Goal: Transaction & Acquisition: Purchase product/service

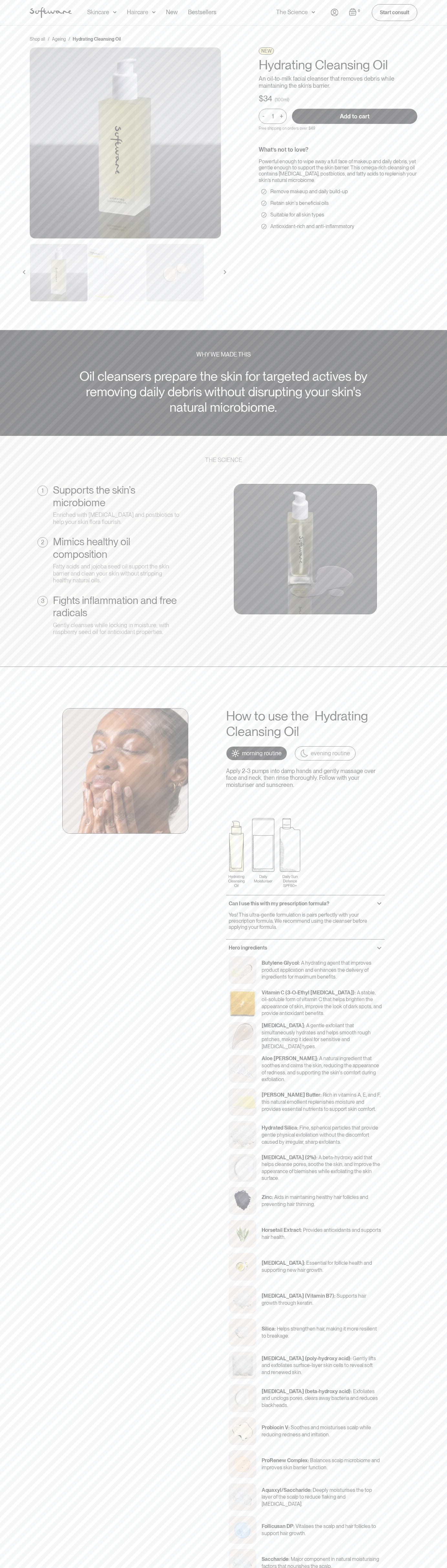
click at [354, 116] on input "Add to cart" at bounding box center [354, 116] width 125 height 15
click at [353, 12] on img "Open cart" at bounding box center [352, 12] width 8 height 8
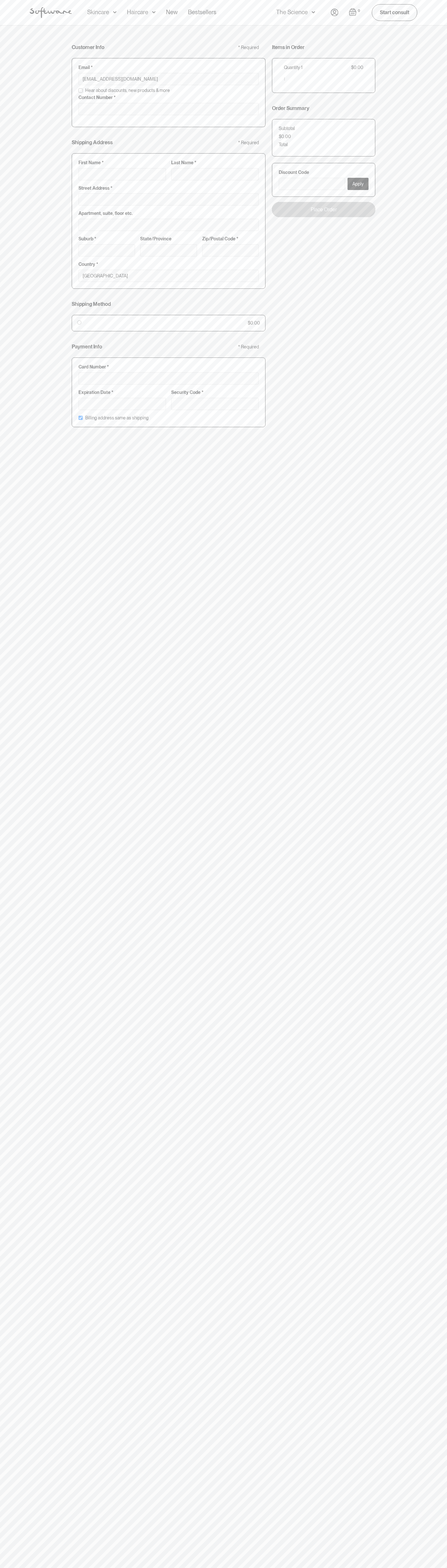
type input "johnsmith009@storebotmail.joonix.net"
type input "0293744000"
type input "G"
type input "Go"
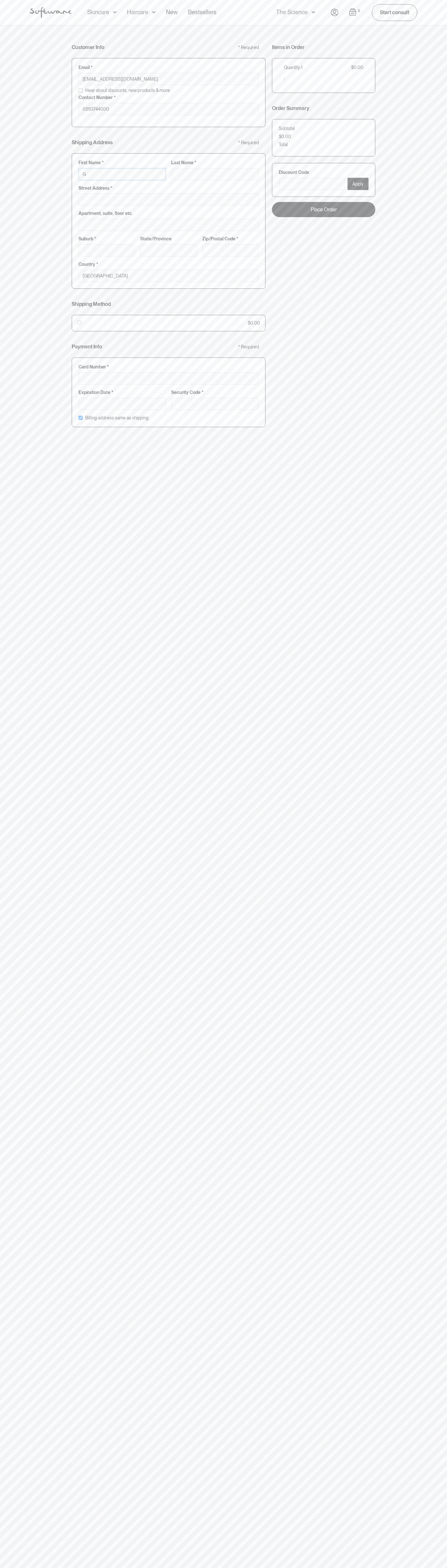
type input "Go"
type input "Goo"
type input "Goog"
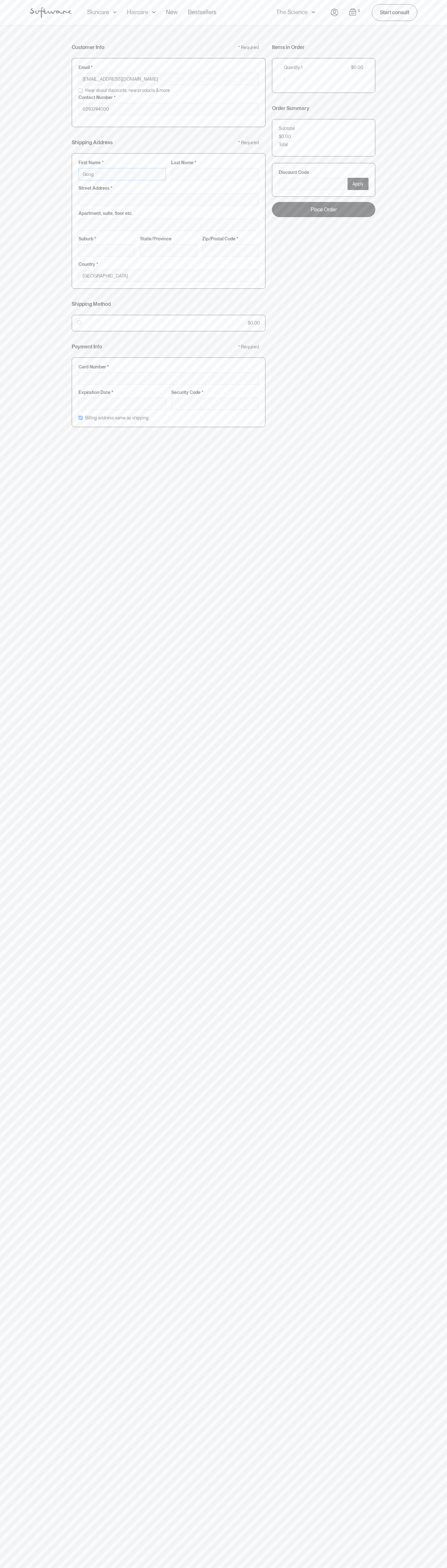
type input "Googl"
type input "Google"
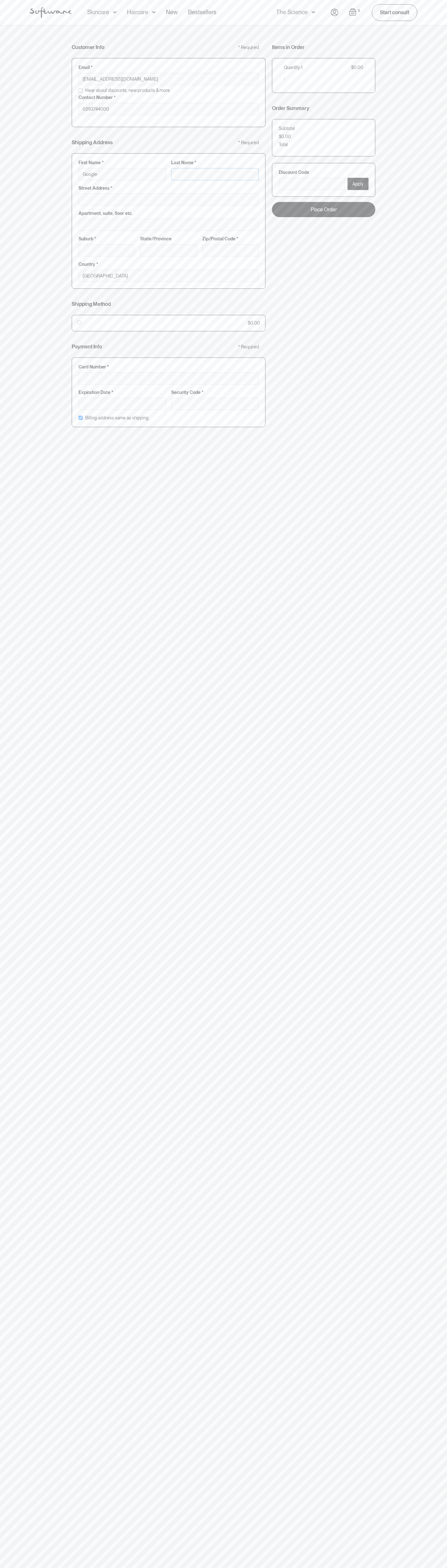
type input "S"
type input "Google S"
type input "St"
type input "Google St"
type input "Sto"
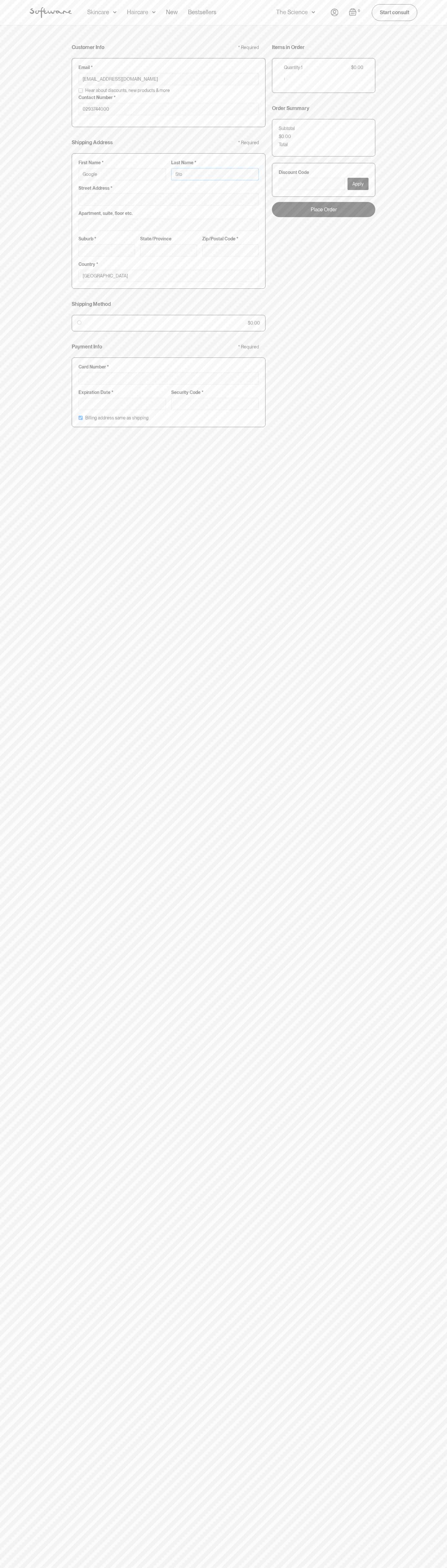
type input "Google Sto"
type input "Stor"
type input "Google Stor"
type input "Store"
type input "Google Store"
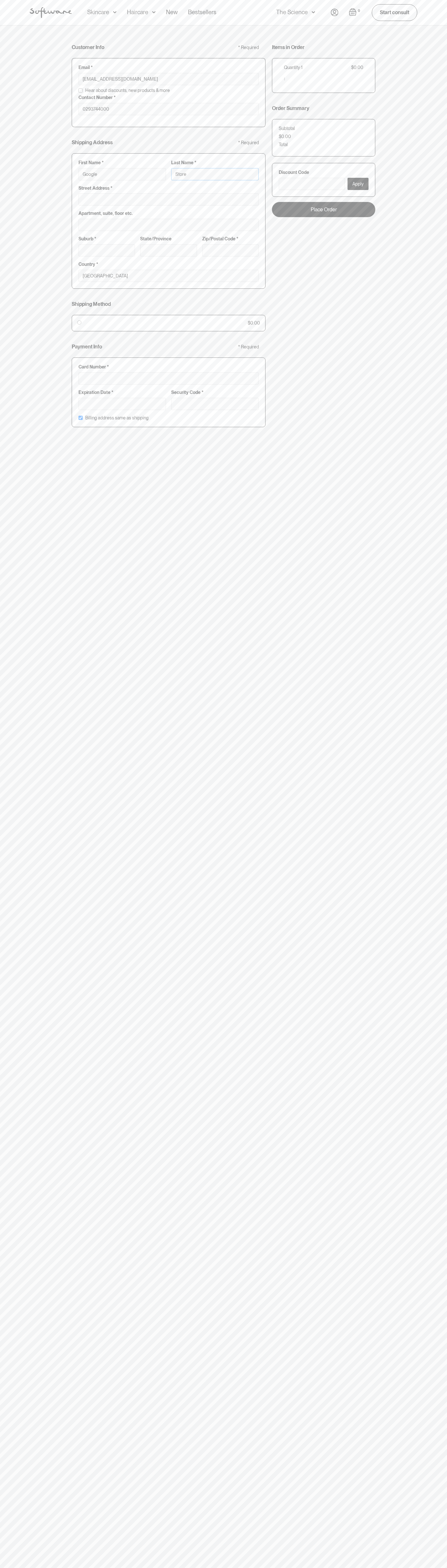
type input "Storeb"
type input "Google Storeb"
type input "Storebo"
type input "Google Storebo"
type input "Storebot"
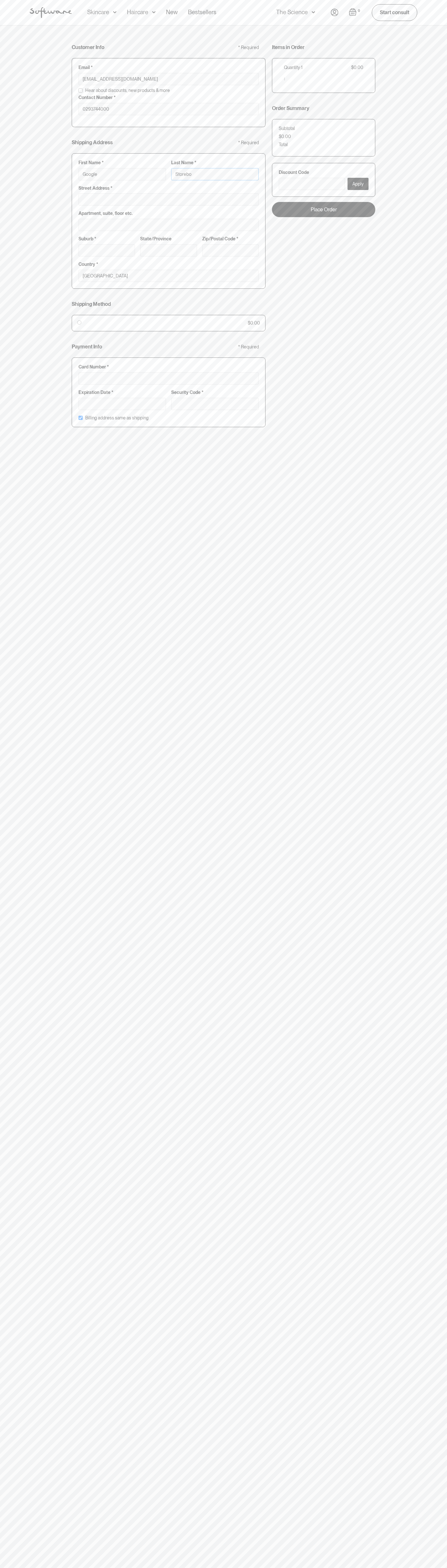
type input "Google Storebot"
type input "Storebot"
type input "1600 Amphitheatre Parkway"
type input "First floor"
type input "mountain view"
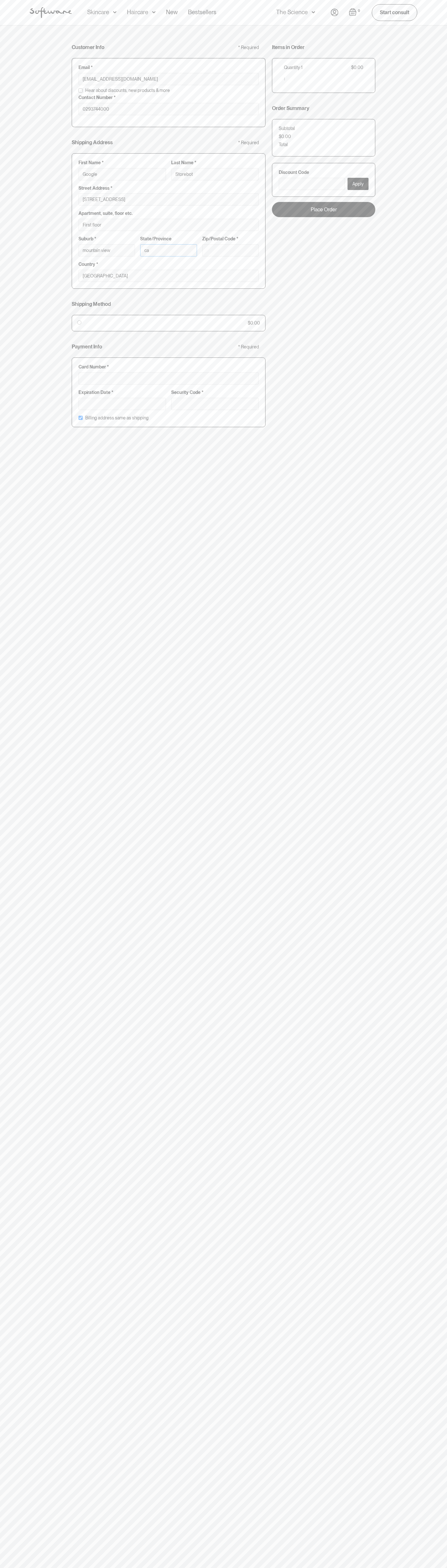
type input "ca"
type input "94043"
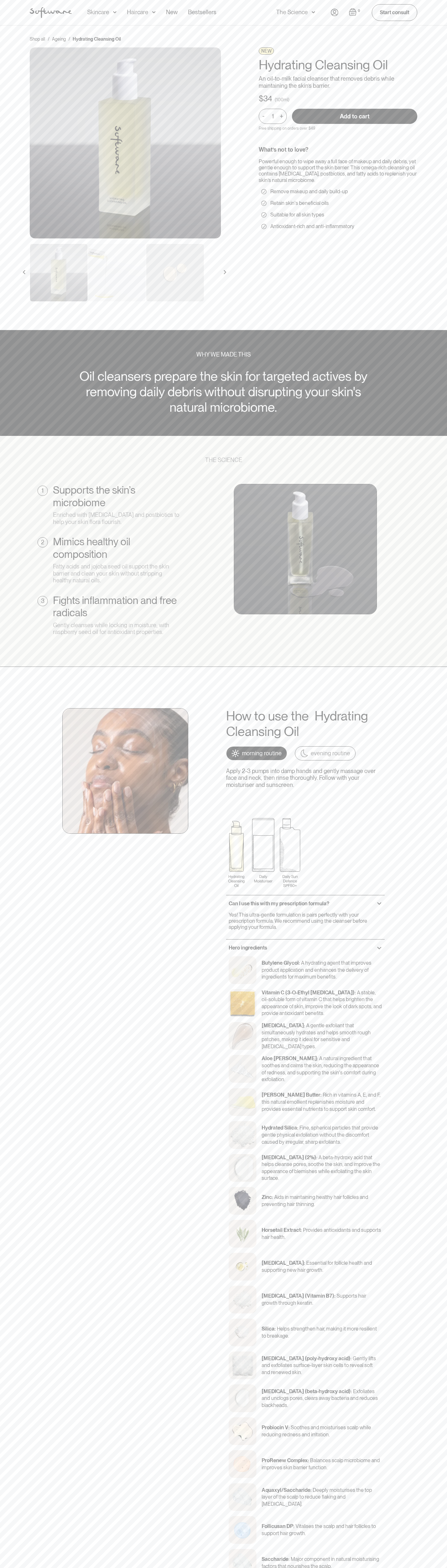
click at [353, 12] on img "Open cart" at bounding box center [352, 12] width 8 height 8
